Goal: Transaction & Acquisition: Purchase product/service

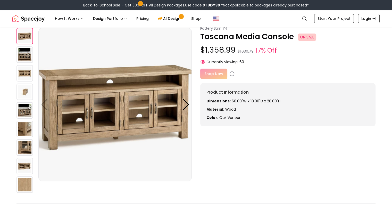
scroll to position [5, 0]
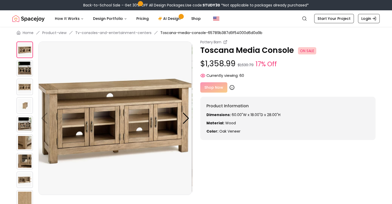
click at [232, 87] on icon at bounding box center [232, 87] width 0 height 1
click at [211, 88] on div "Shop Now" at bounding box center [288, 87] width 176 height 10
click at [210, 86] on div "Shop Now" at bounding box center [288, 87] width 176 height 10
click at [230, 87] on icon at bounding box center [231, 87] width 5 height 5
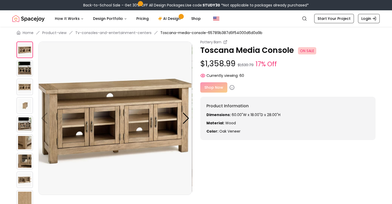
click at [206, 88] on div "Shop Now" at bounding box center [288, 87] width 176 height 10
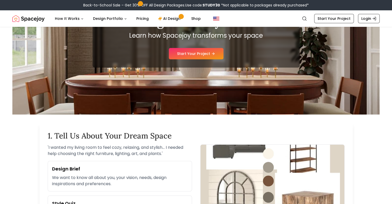
scroll to position [68, 0]
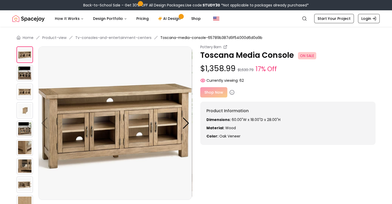
click at [204, 90] on div "Shop Now" at bounding box center [288, 92] width 176 height 10
click at [27, 73] on img at bounding box center [24, 73] width 16 height 16
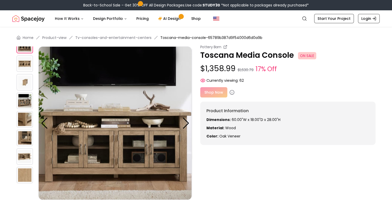
click at [27, 73] on div at bounding box center [27, 101] width 22 height 167
click at [27, 79] on img at bounding box center [24, 82] width 16 height 16
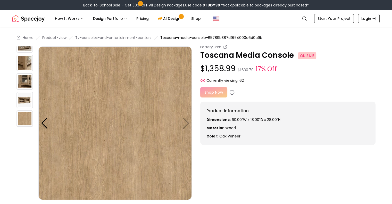
click at [27, 79] on img at bounding box center [24, 81] width 16 height 16
click at [27, 100] on img at bounding box center [24, 100] width 16 height 16
click at [44, 122] on div at bounding box center [44, 123] width 7 height 11
click at [219, 94] on div "Shop Now" at bounding box center [288, 92] width 176 height 10
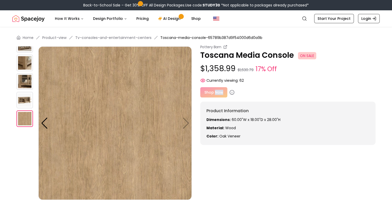
click at [219, 94] on div "Shop Now" at bounding box center [288, 92] width 176 height 10
click at [28, 64] on img at bounding box center [24, 63] width 16 height 16
click at [28, 82] on img at bounding box center [24, 81] width 16 height 16
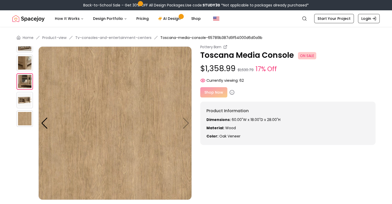
click at [28, 82] on img at bounding box center [24, 81] width 16 height 16
click at [52, 42] on div "Home Product-view Tv-consoles-and-entertainment-centers Toscana-media-console-6…" at bounding box center [196, 159] width 392 height 265
drag, startPoint x: 78, startPoint y: 45, endPoint x: 112, endPoint y: 43, distance: 33.3
click at [112, 43] on div "Home Product-view Tv-consoles-and-entertainment-centers Toscana-media-console-6…" at bounding box center [196, 159] width 392 height 265
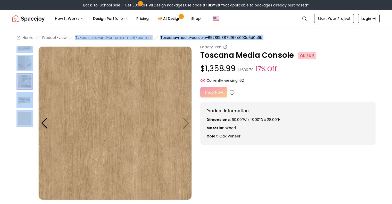
drag, startPoint x: 112, startPoint y: 43, endPoint x: 49, endPoint y: 43, distance: 62.9
click at [49, 43] on div "Home Product-view Tv-consoles-and-entertainment-centers Toscana-media-console-6…" at bounding box center [196, 159] width 392 height 265
